Goal: Contribute content

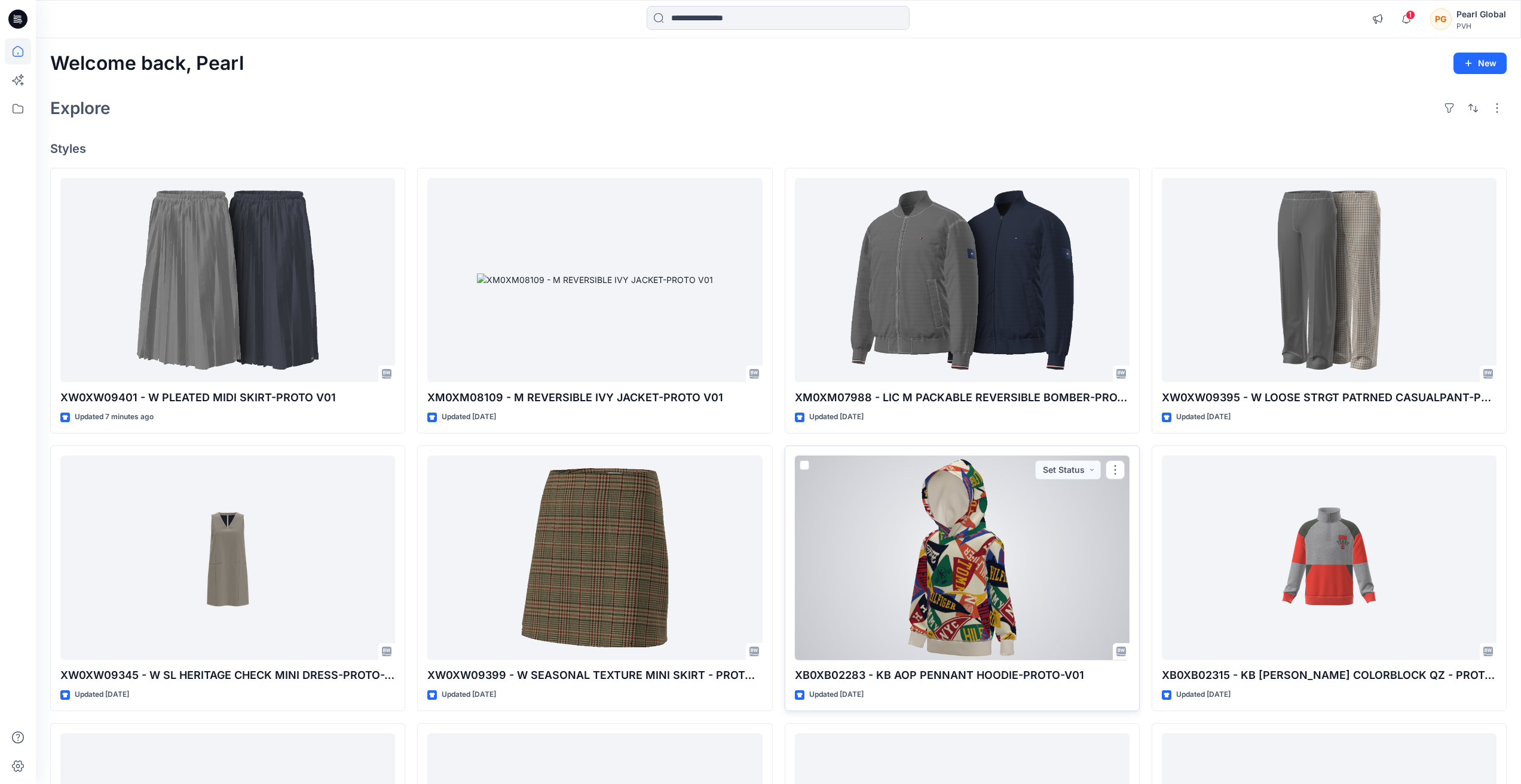
click at [974, 604] on div at bounding box center [962, 558] width 335 height 205
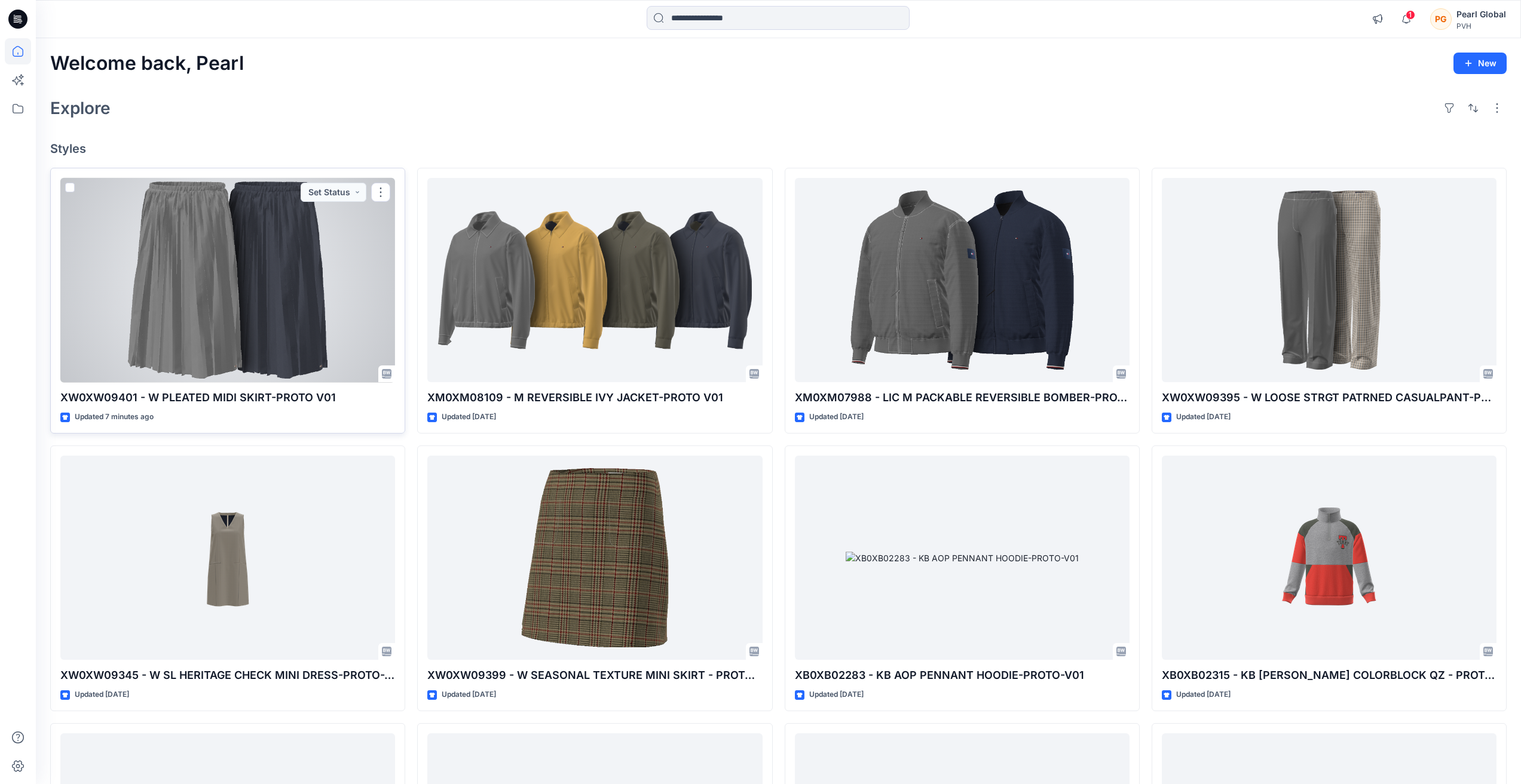
click at [341, 278] on div at bounding box center [228, 280] width 335 height 205
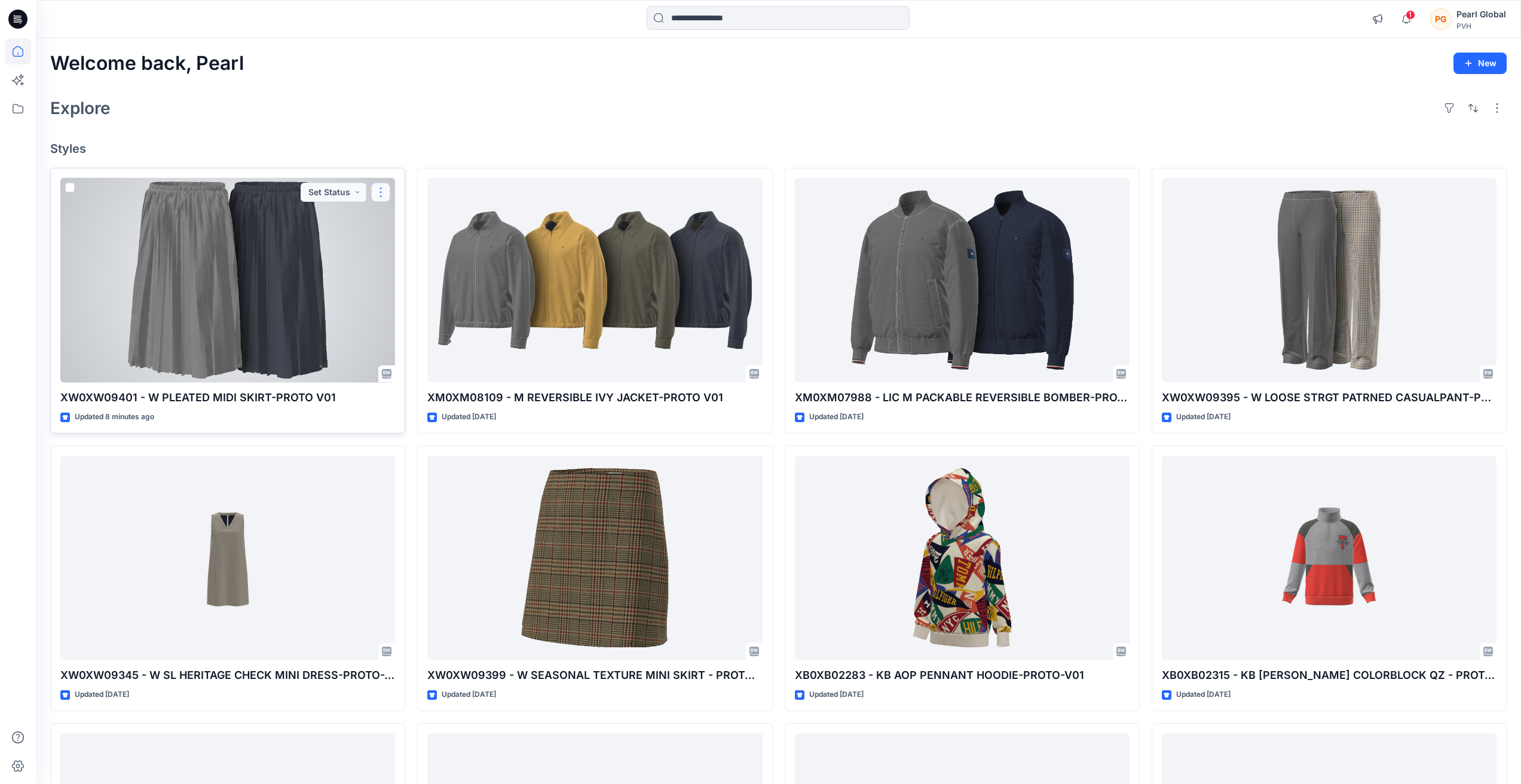
click at [379, 191] on button "button" at bounding box center [381, 193] width 19 height 19
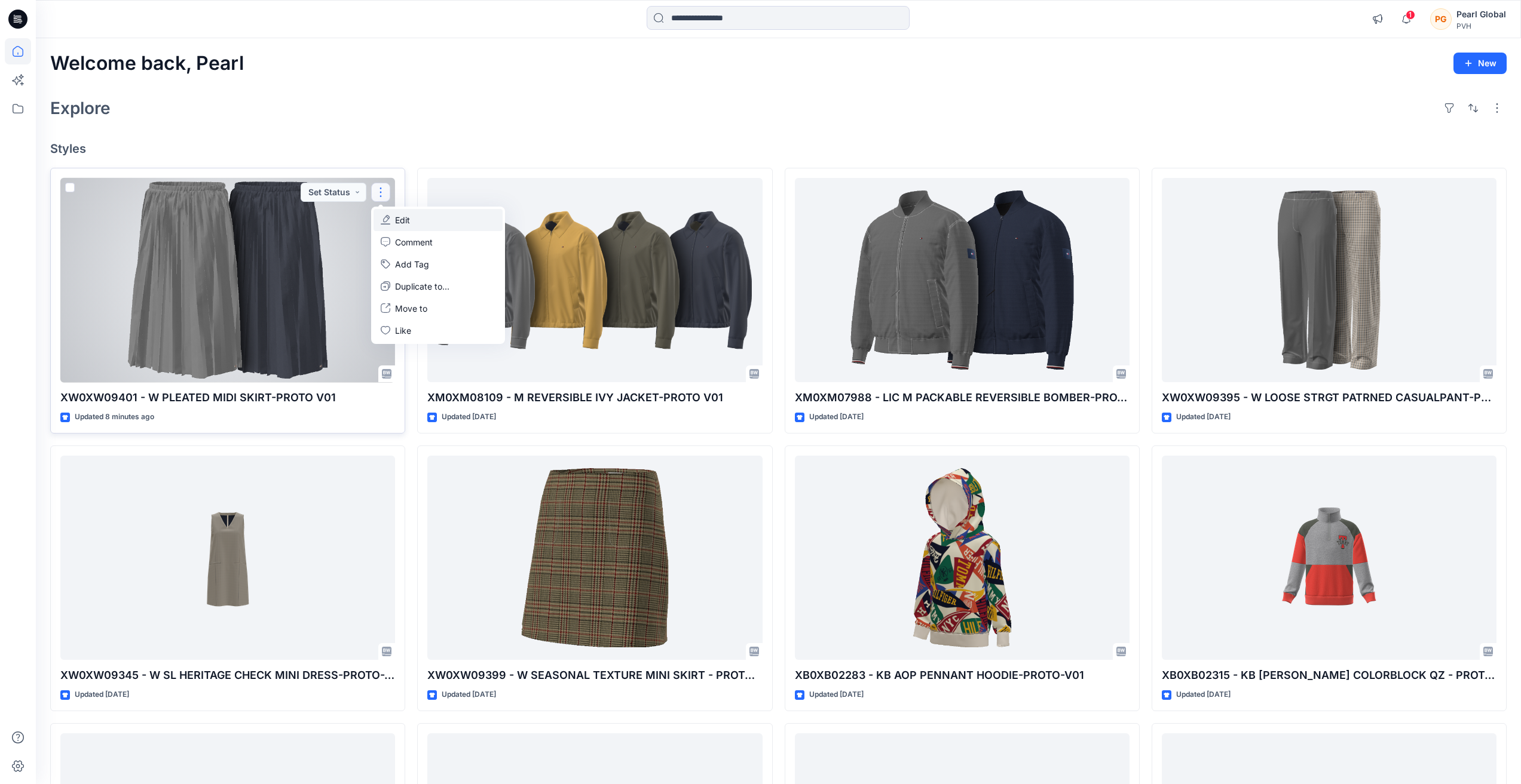
click at [409, 216] on p "Edit" at bounding box center [402, 220] width 15 height 12
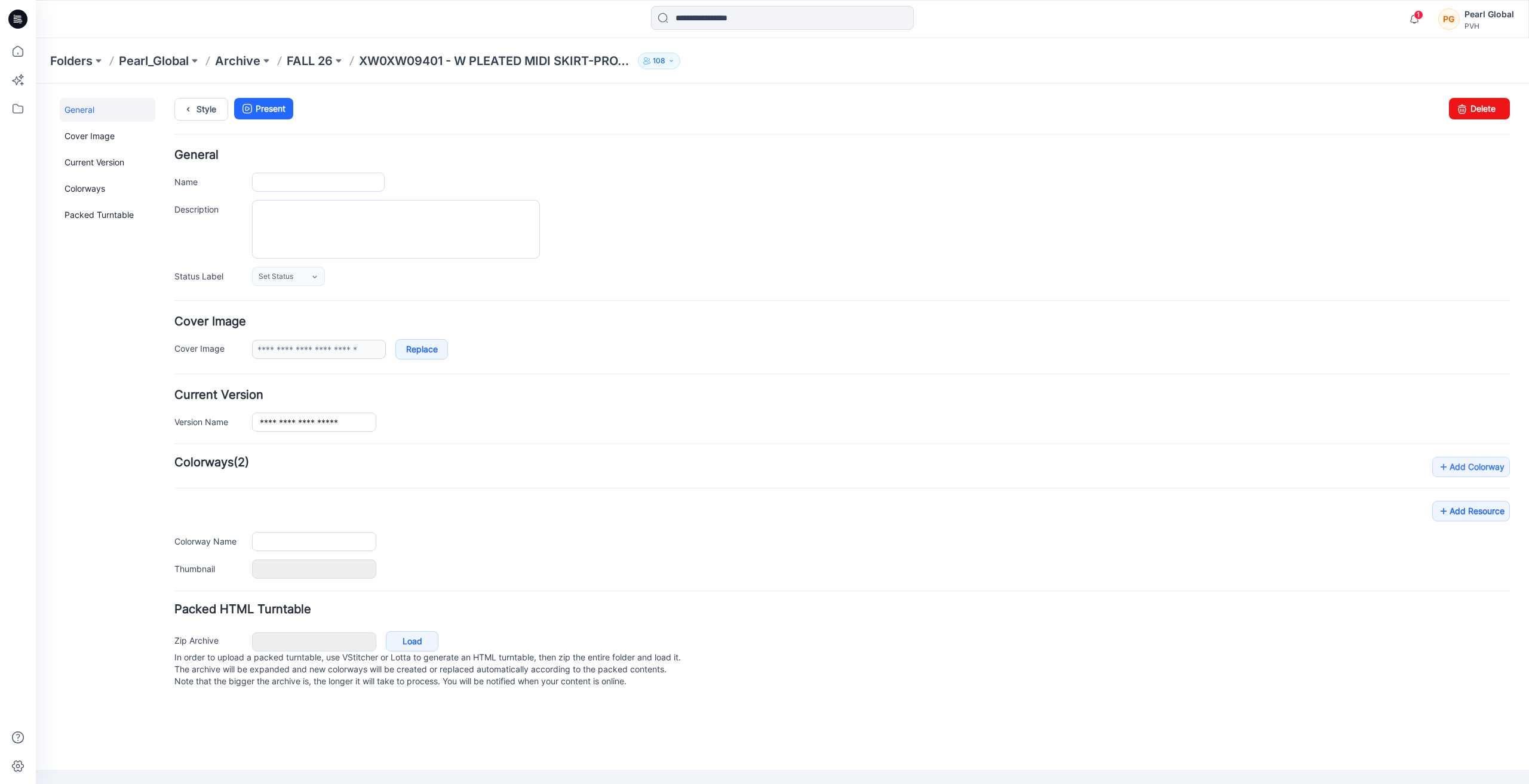
type input "**********"
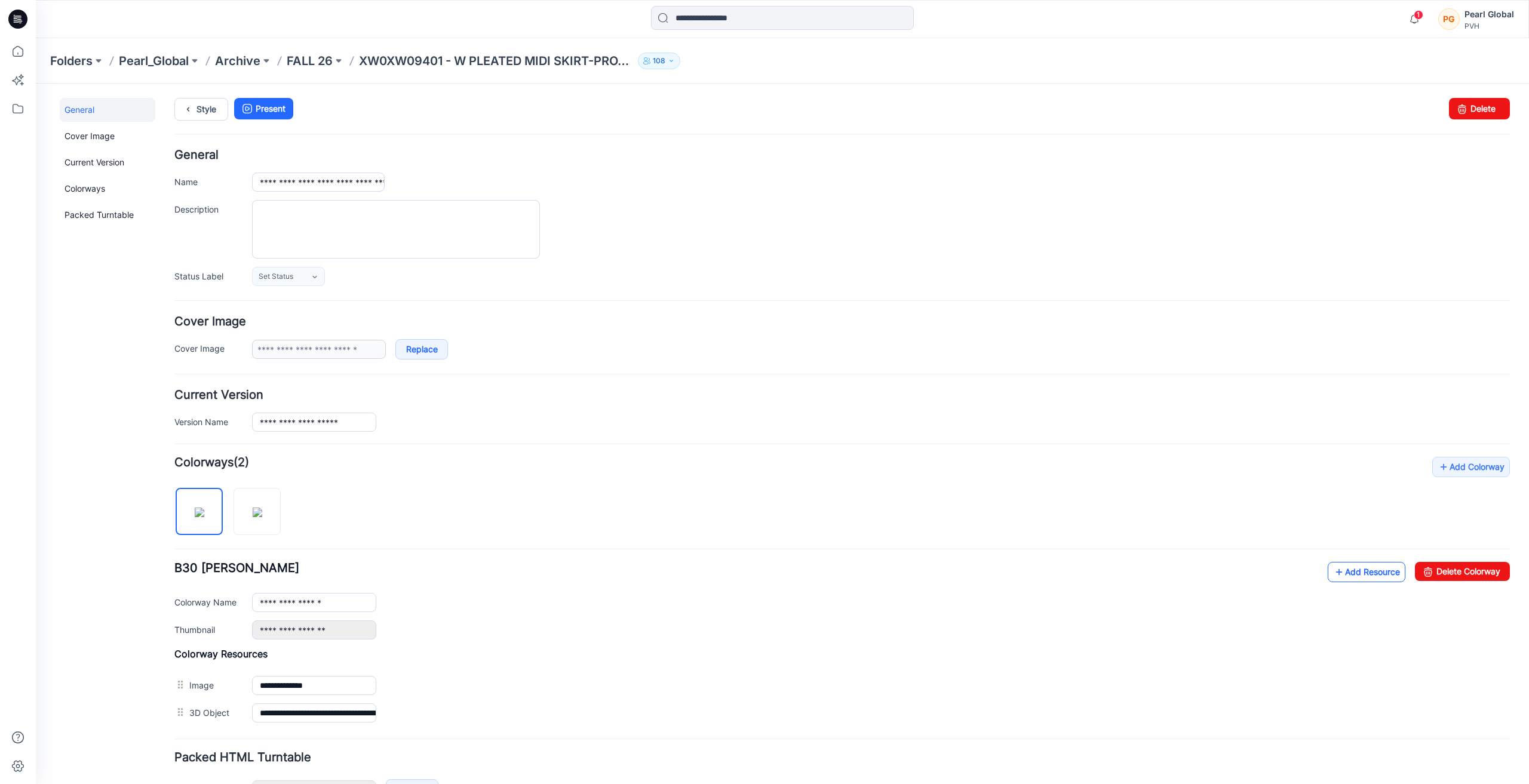
click at [1337, 572] on link "Add Resource" at bounding box center [1367, 572] width 78 height 20
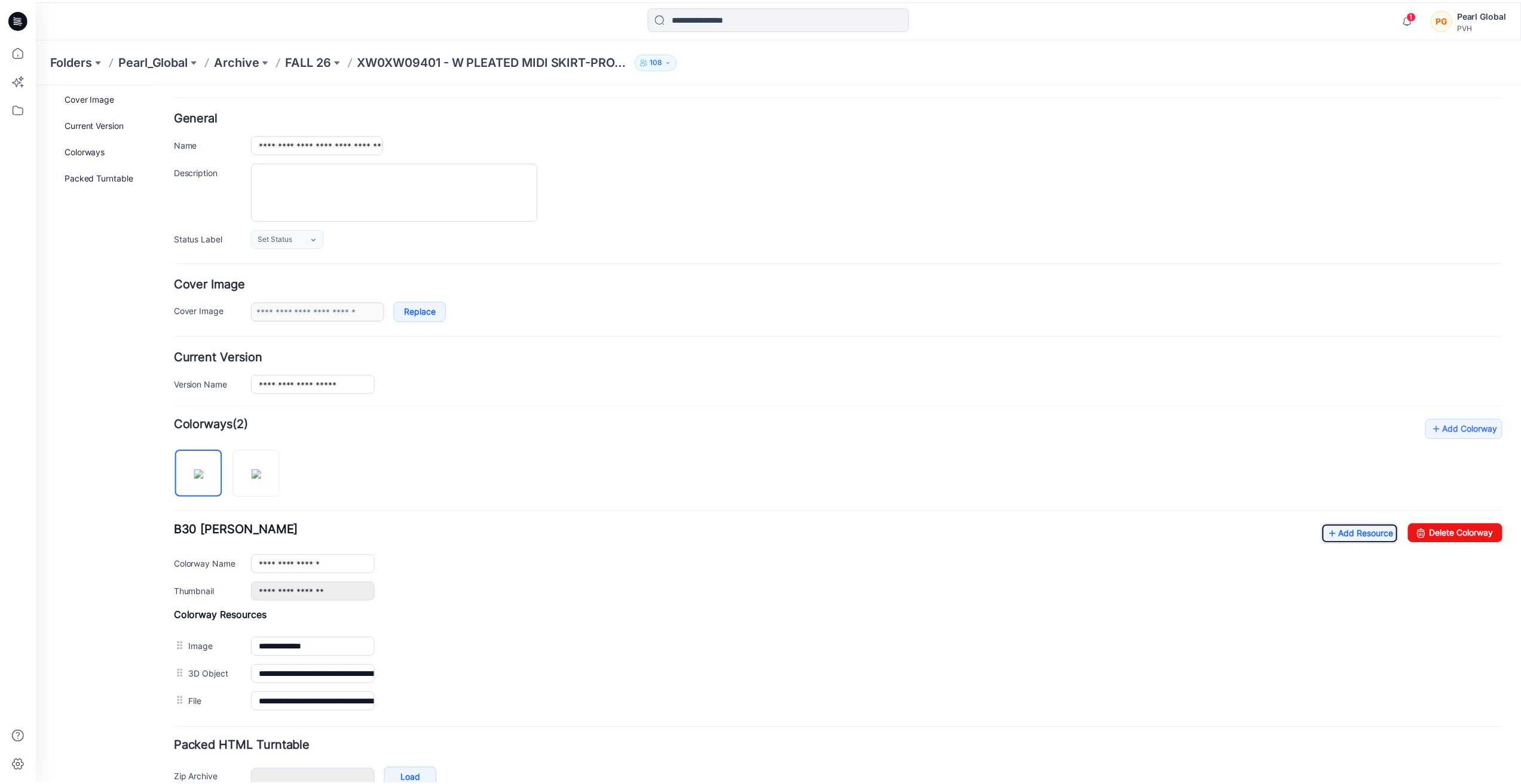
scroll to position [60, 0]
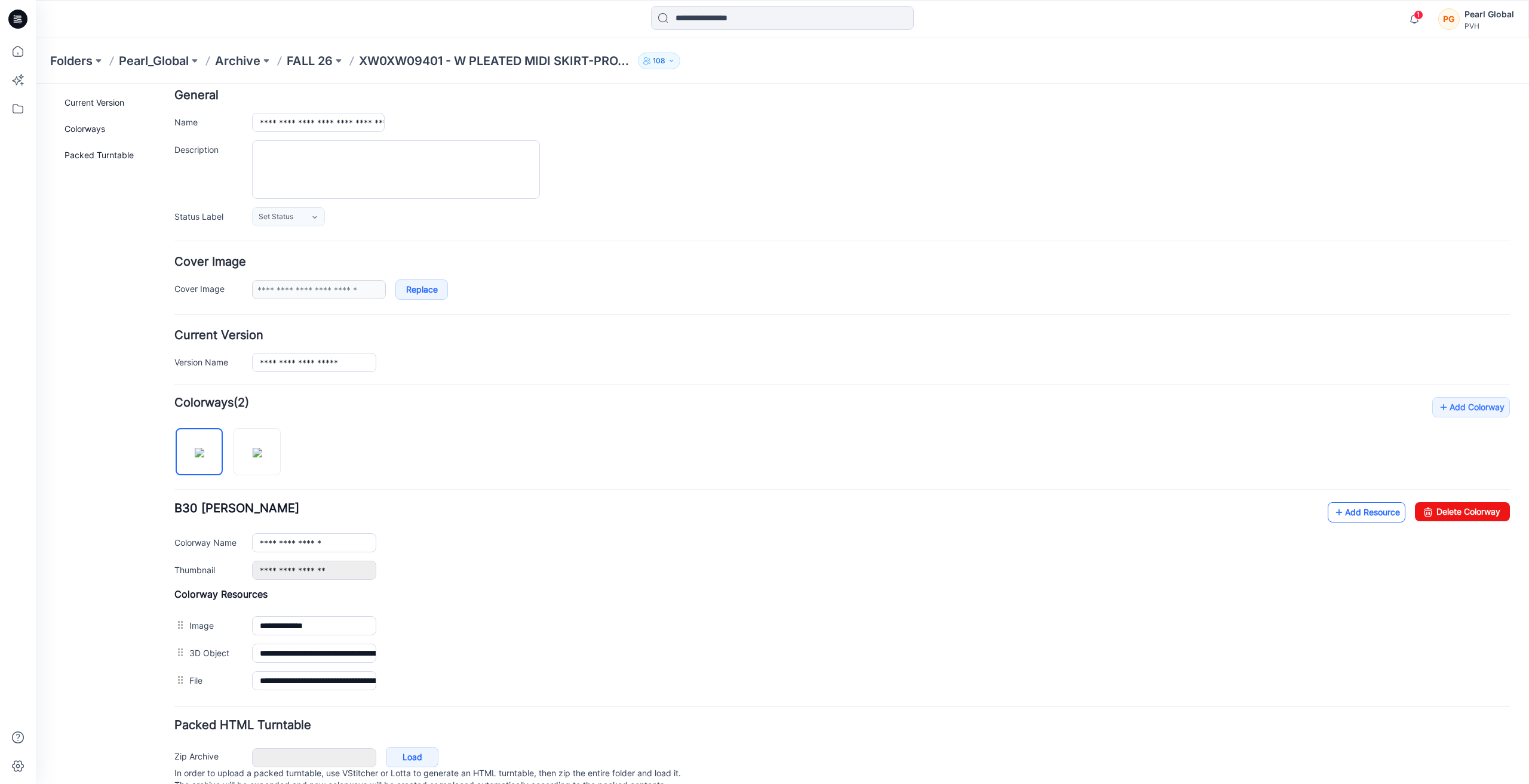
click at [1333, 518] on icon at bounding box center [1339, 513] width 12 height 19
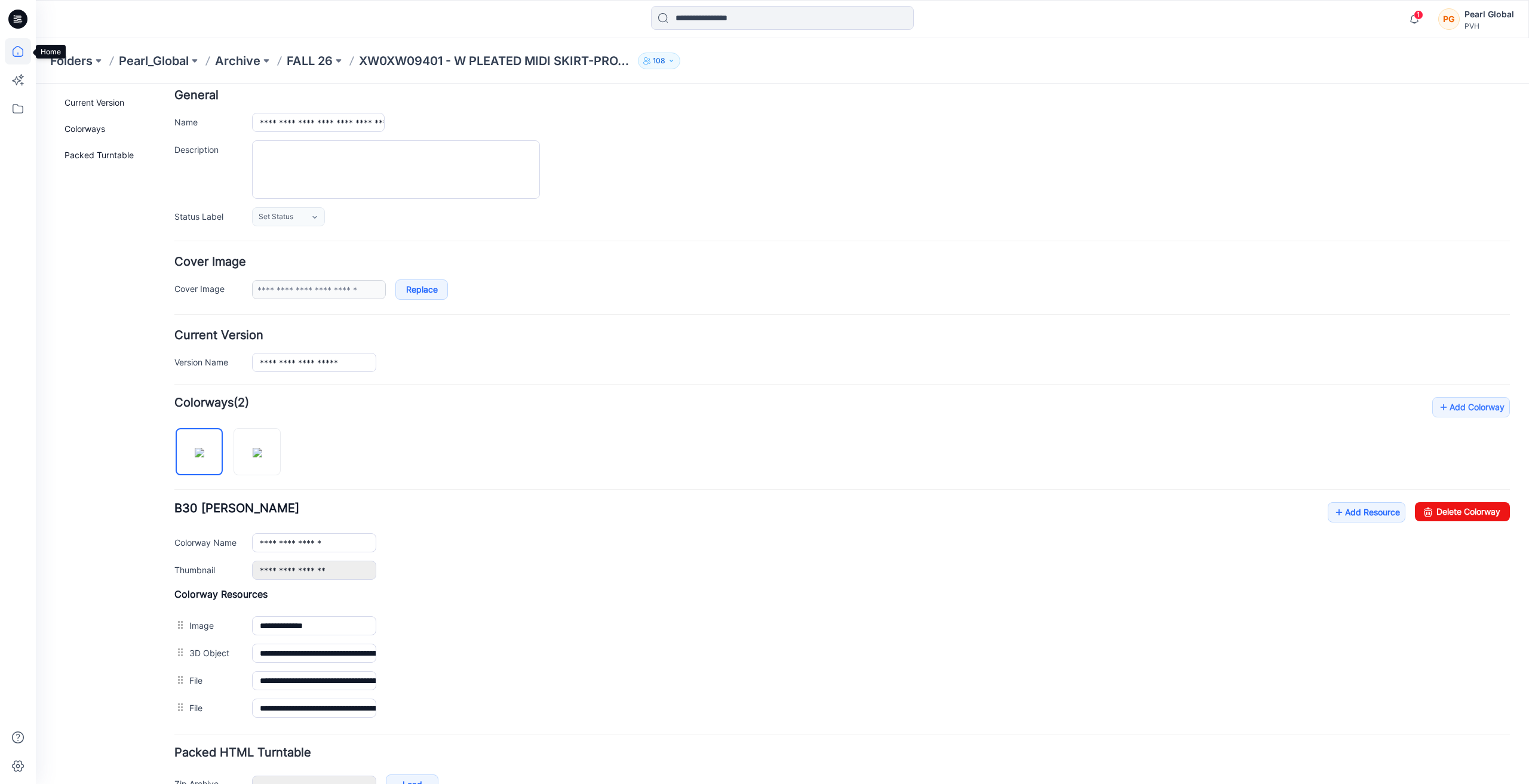
click at [16, 49] on icon at bounding box center [18, 51] width 26 height 26
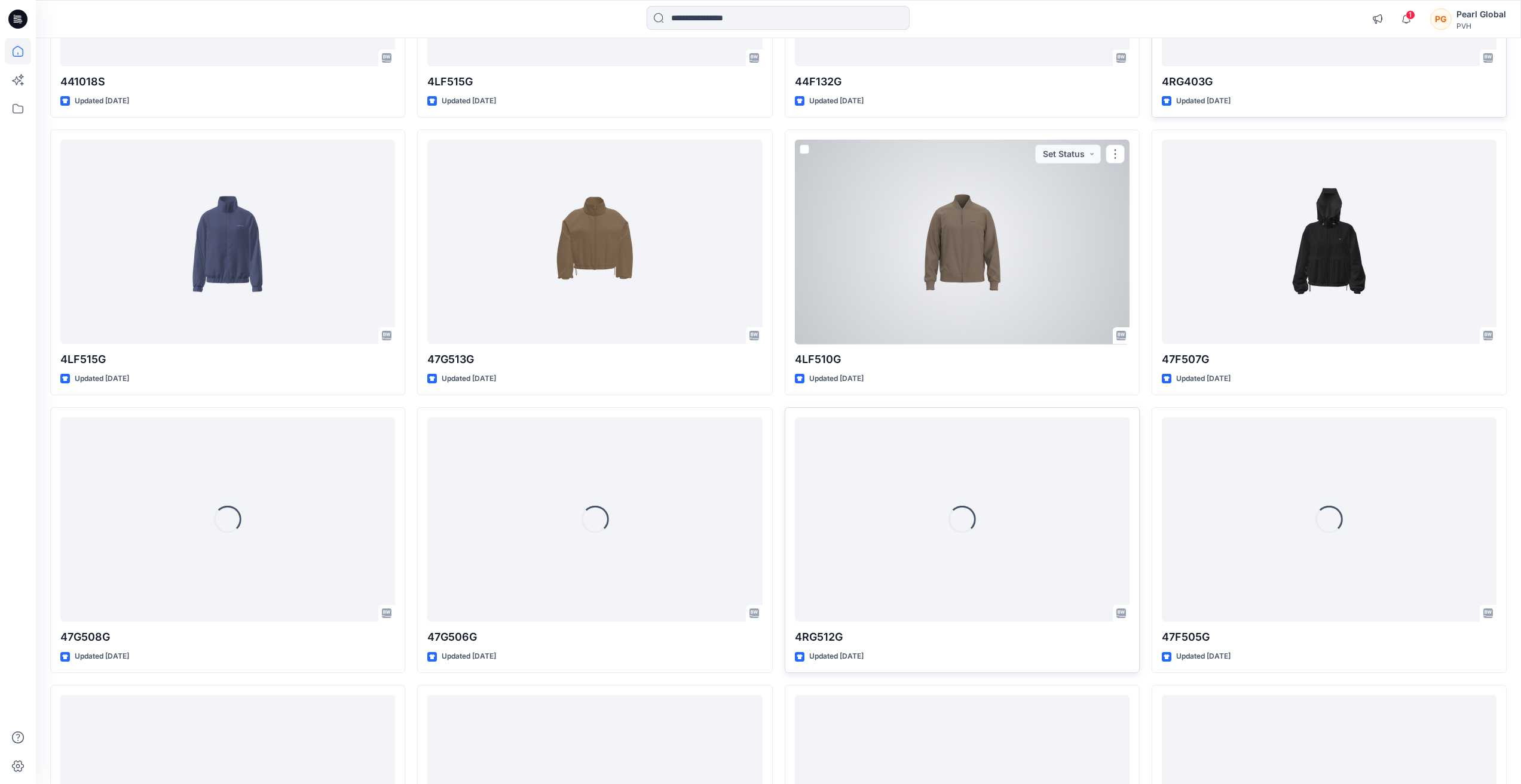
scroll to position [11516, 0]
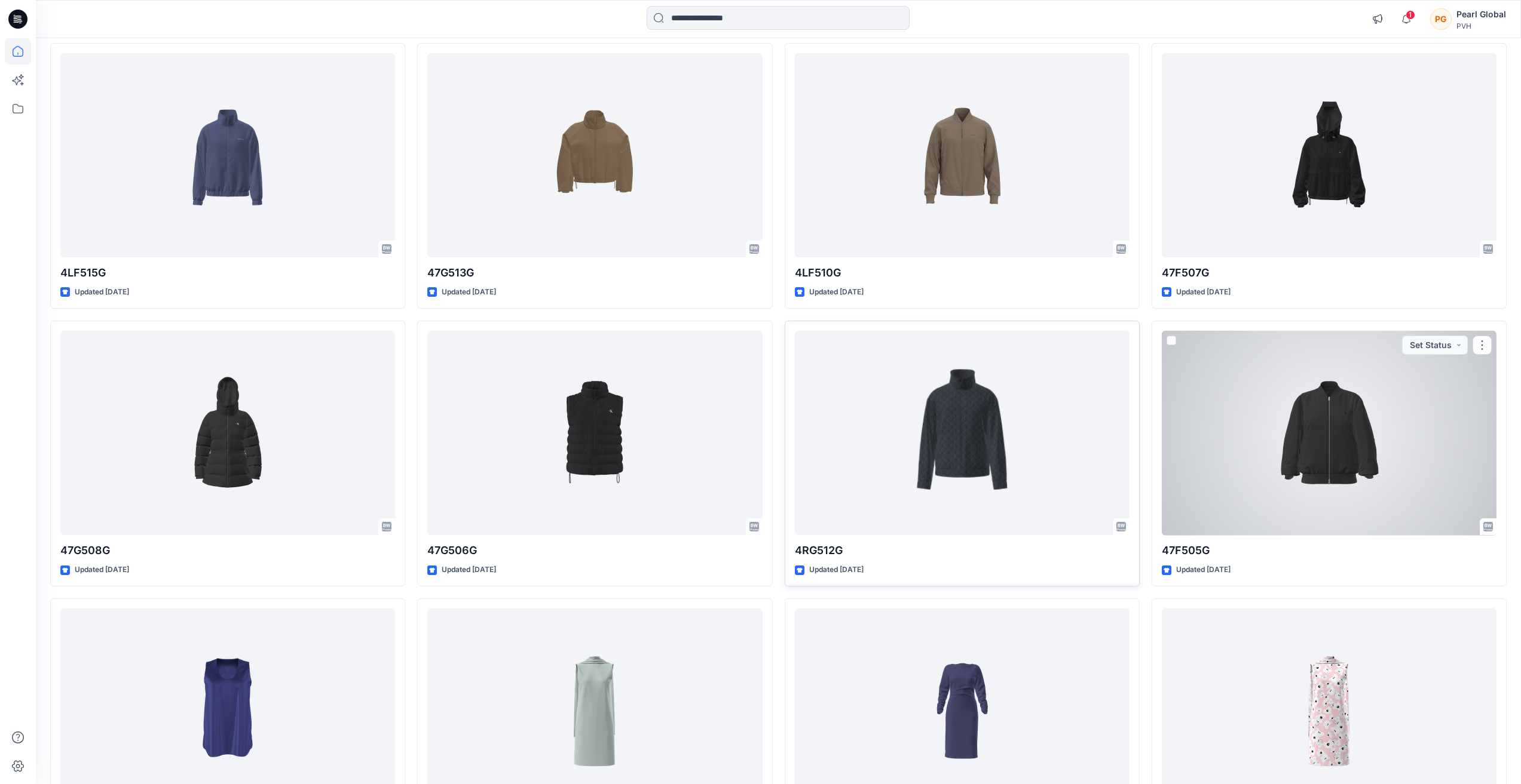
drag, startPoint x: 1341, startPoint y: 470, endPoint x: 1144, endPoint y: 661, distance: 274.4
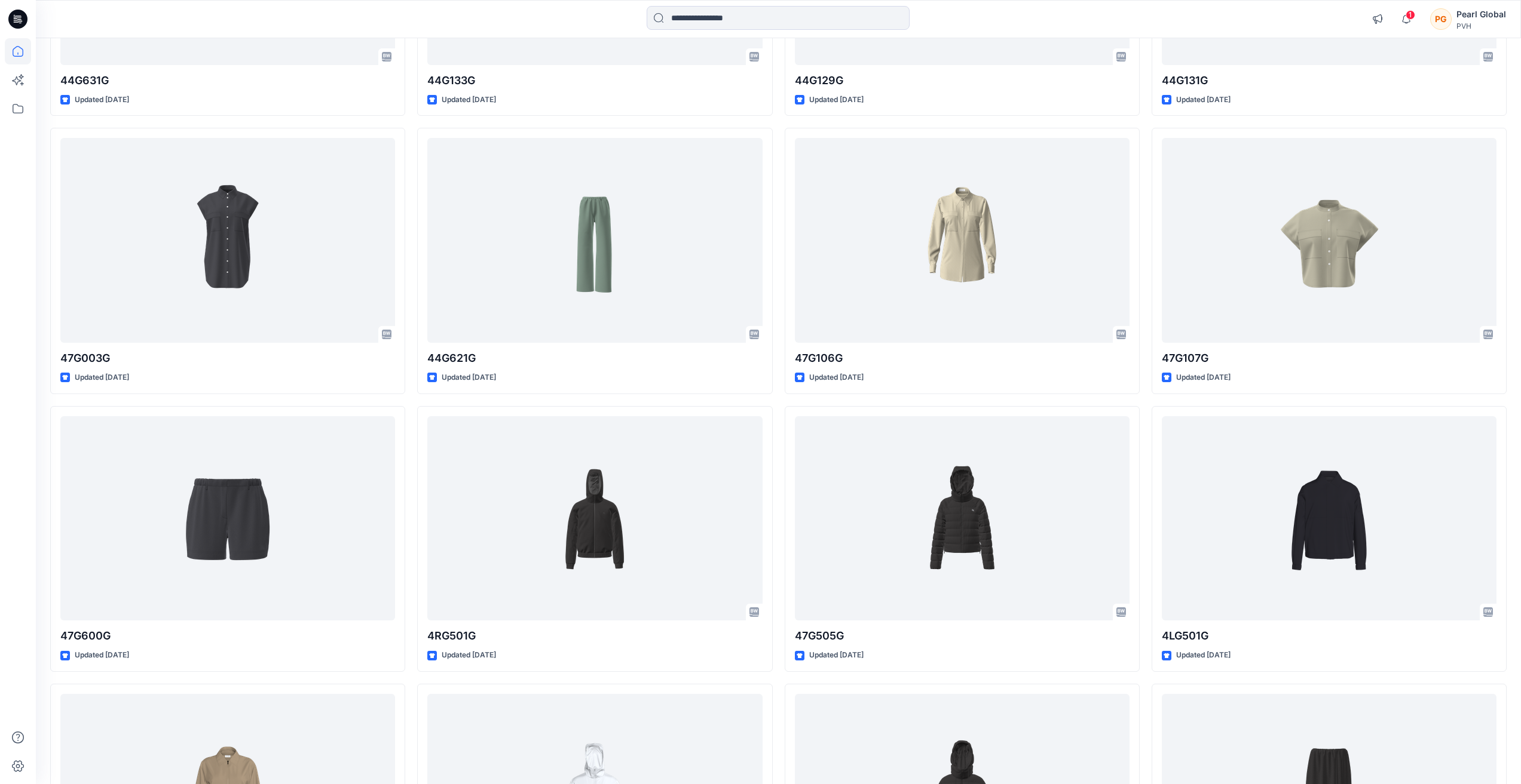
scroll to position [0, 0]
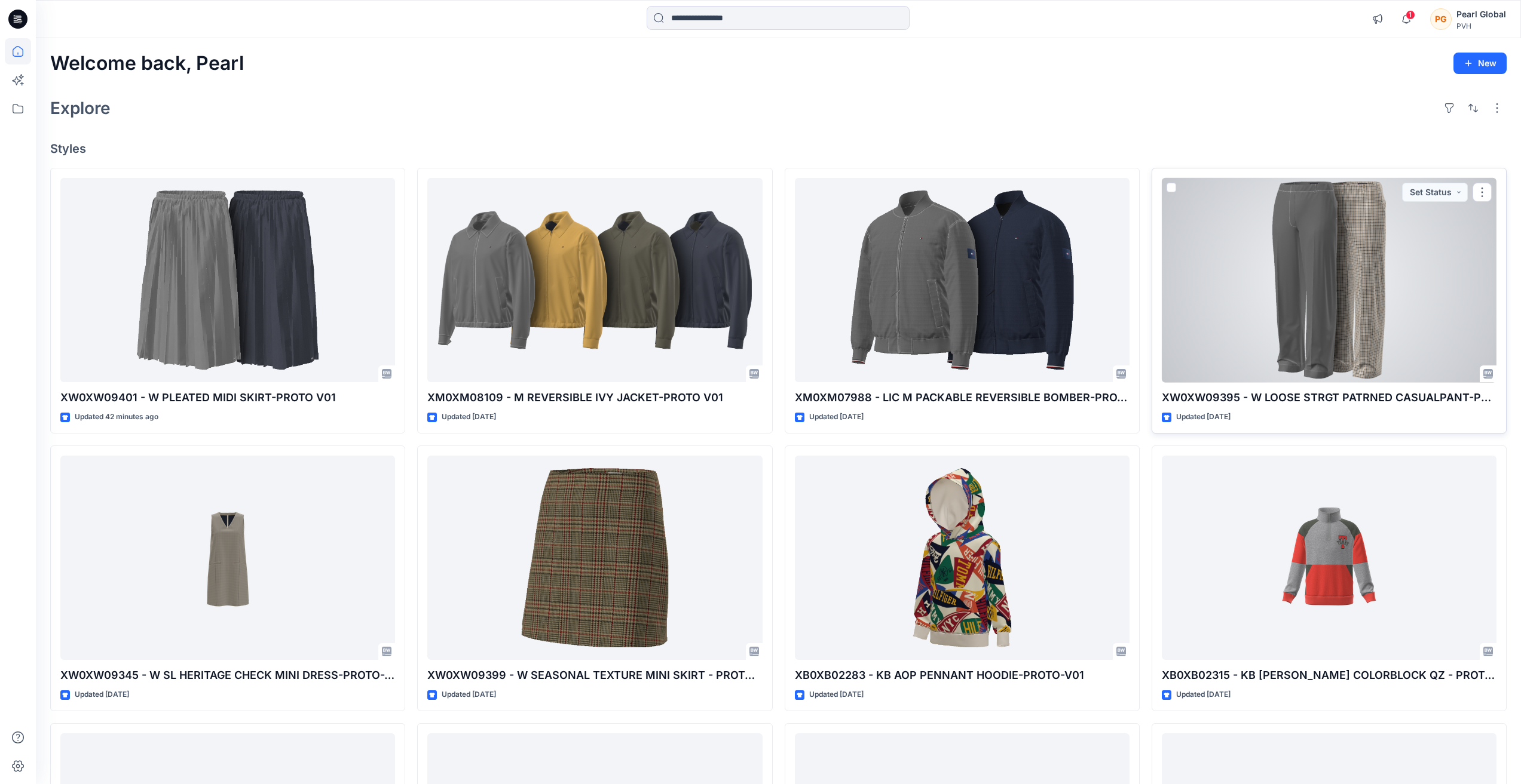
click at [1324, 319] on div at bounding box center [1329, 280] width 335 height 205
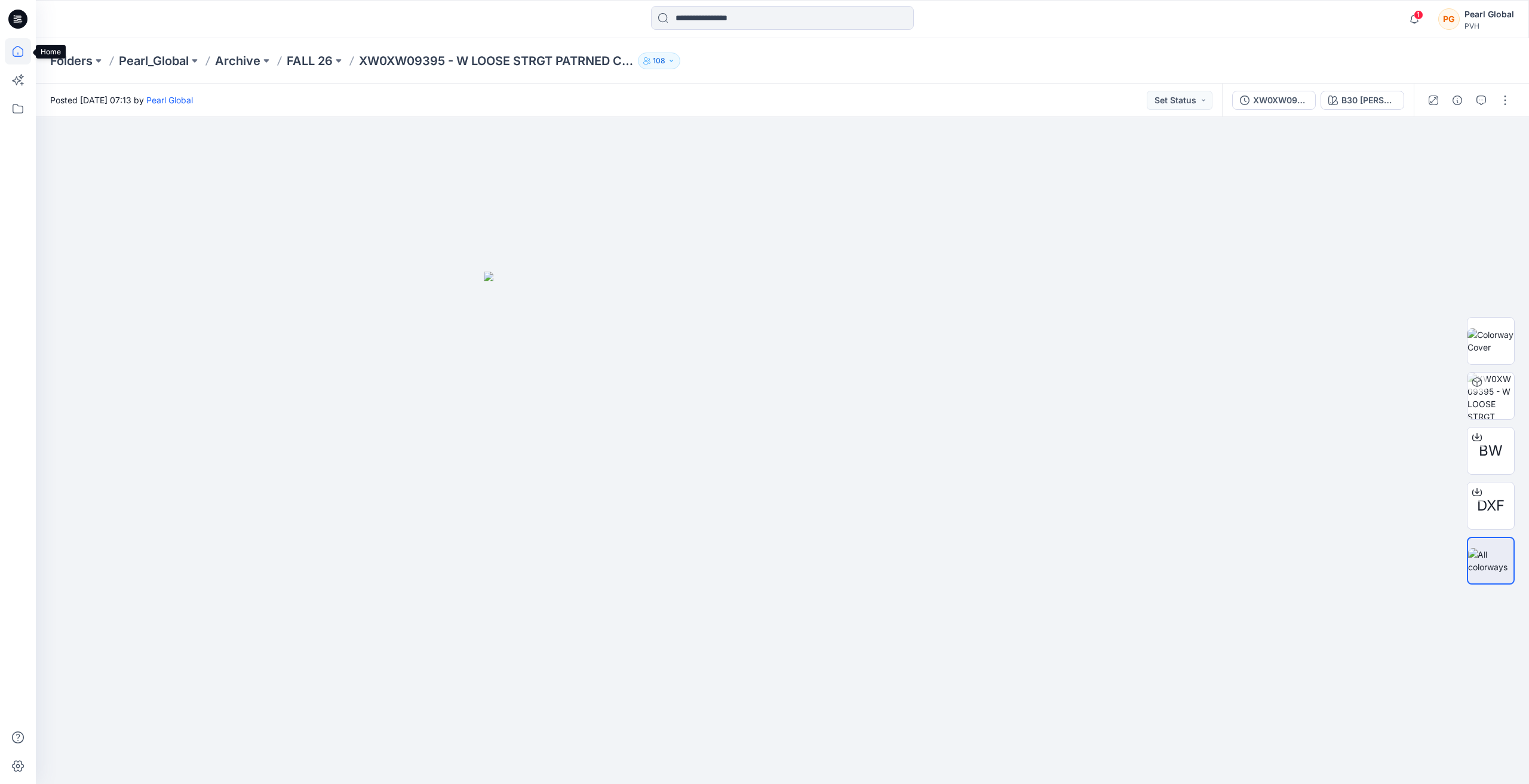
drag, startPoint x: 18, startPoint y: 46, endPoint x: 388, endPoint y: 0, distance: 372.8
click at [18, 46] on icon at bounding box center [18, 51] width 26 height 26
